Goal: Task Accomplishment & Management: Complete application form

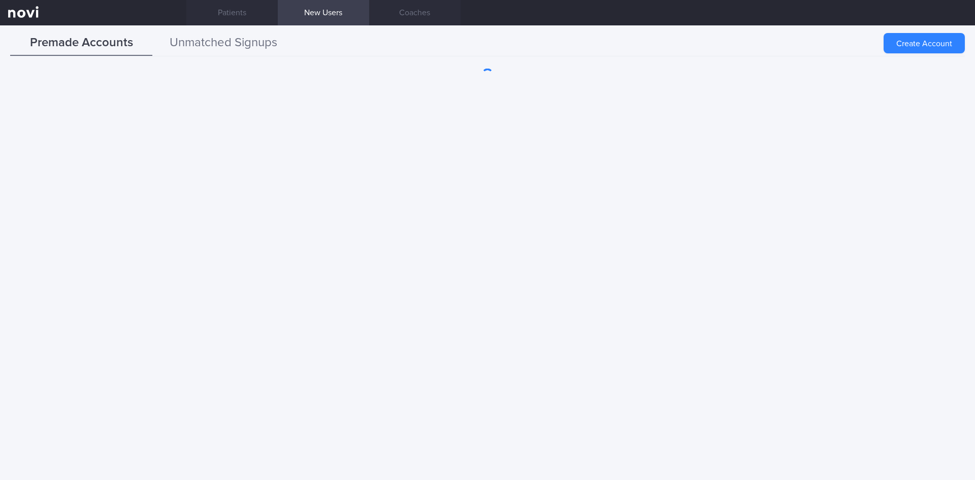
drag, startPoint x: 235, startPoint y: 46, endPoint x: 228, endPoint y: 54, distance: 10.5
click at [235, 46] on button "Unmatched Signups" at bounding box center [223, 42] width 142 height 25
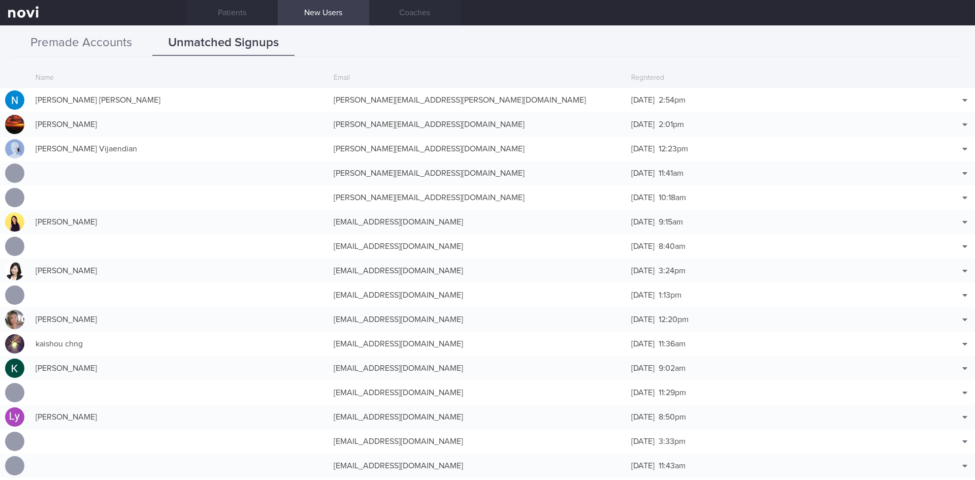
click at [92, 38] on button "Premade Accounts" at bounding box center [81, 42] width 142 height 25
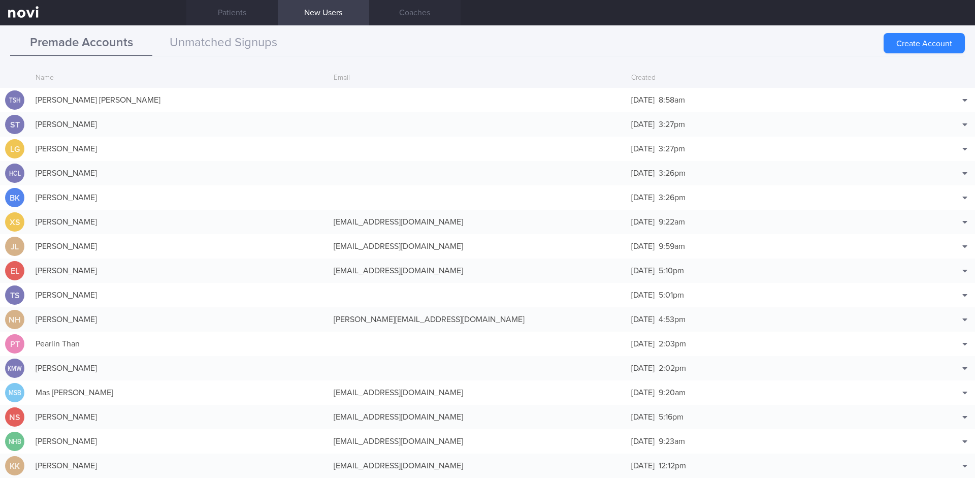
click at [99, 44] on button "Premade Accounts" at bounding box center [81, 42] width 142 height 25
click at [926, 41] on button "Create Account" at bounding box center [923, 43] width 81 height 20
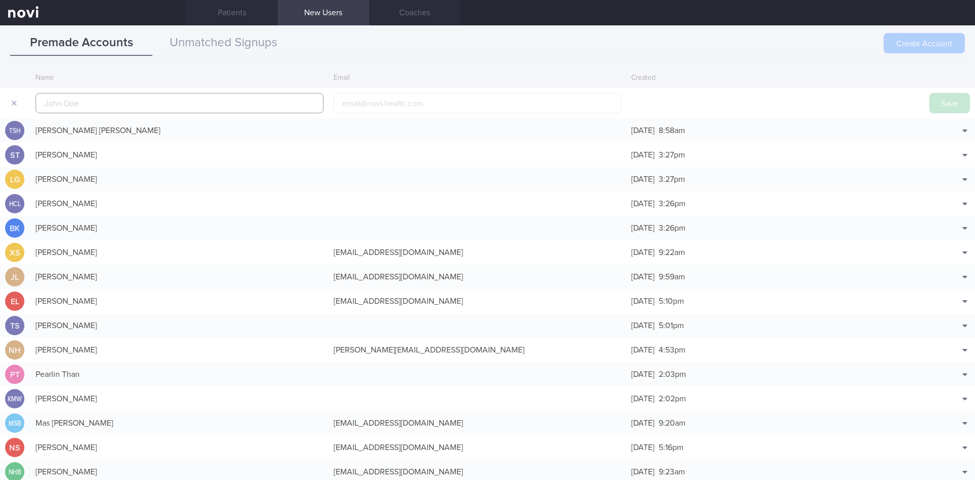
scroll to position [24, 0]
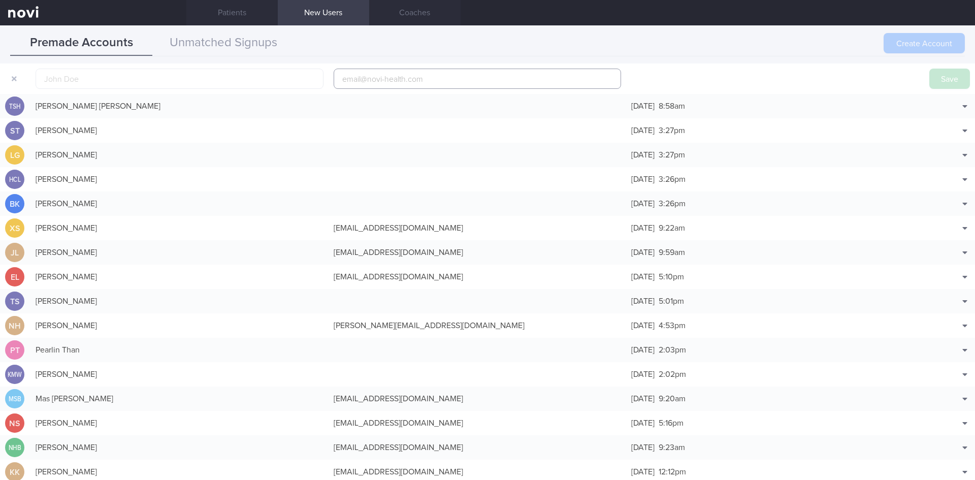
click at [353, 78] on input "email" at bounding box center [478, 79] width 288 height 20
paste input "nixon.loh@gmail.com"
click at [372, 83] on input "nixon.loh@gmail.com" at bounding box center [478, 79] width 288 height 20
type input "nixon.loh1@gmail.com"
click at [201, 81] on input "text" at bounding box center [180, 79] width 288 height 20
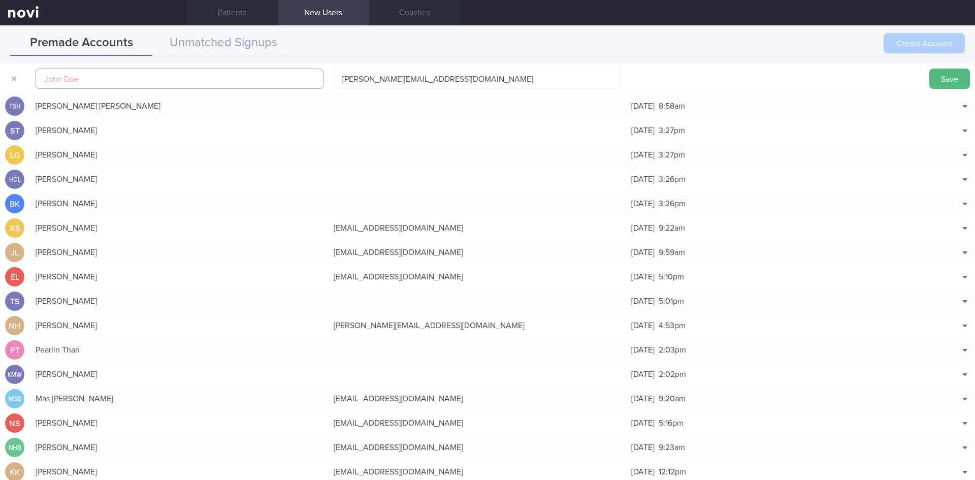
paste input "LOH NEE SOON (NIXON)"
type input "LOH NEE SOON (NIXON)"
click at [946, 80] on button "Save" at bounding box center [949, 79] width 41 height 20
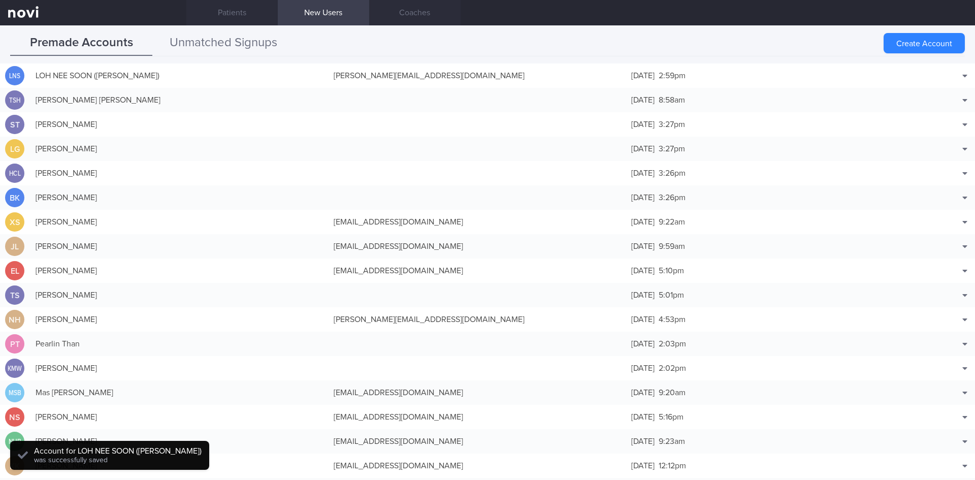
click at [236, 45] on button "Unmatched Signups" at bounding box center [223, 42] width 142 height 25
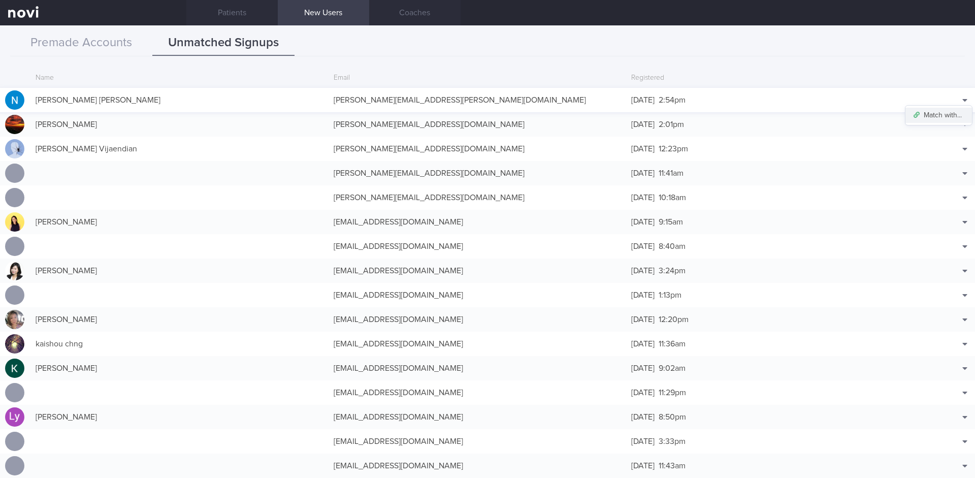
click at [947, 109] on button "Match with..." at bounding box center [938, 115] width 67 height 15
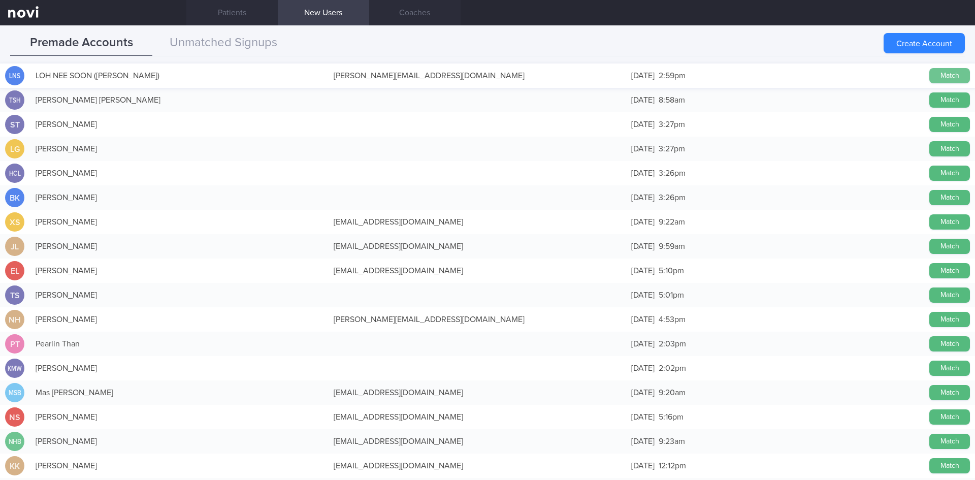
click at [947, 71] on button "Match" at bounding box center [949, 75] width 41 height 15
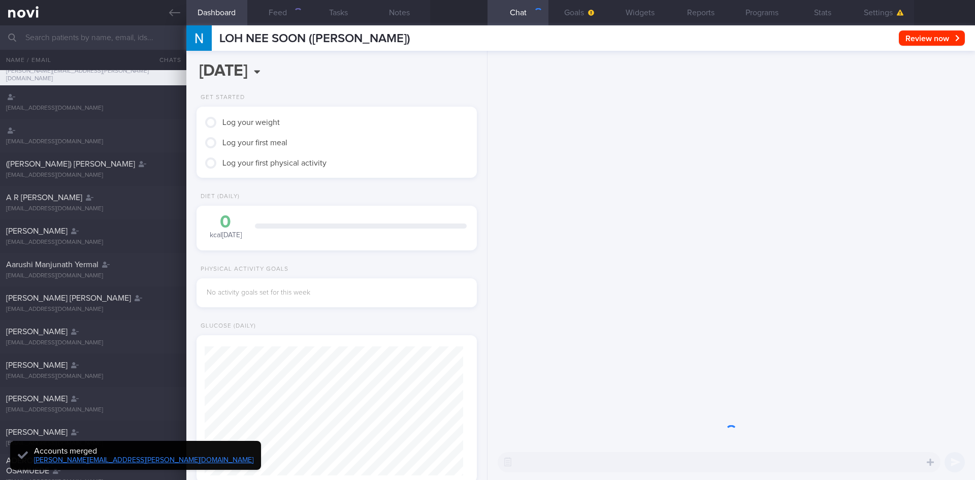
scroll to position [127, 255]
